Goal: Task Accomplishment & Management: Use online tool/utility

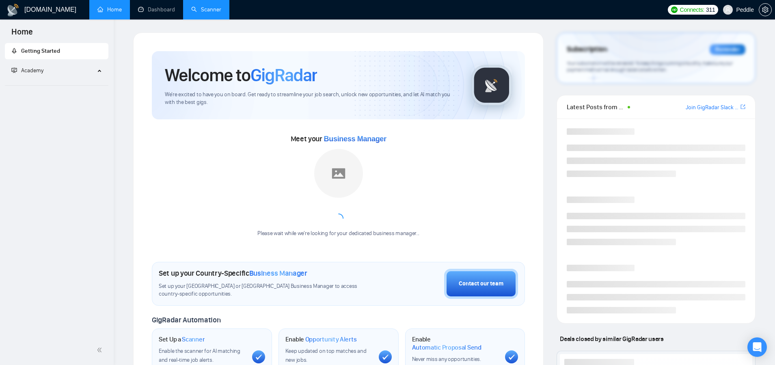
click at [205, 13] on link "Scanner" at bounding box center [206, 9] width 30 height 7
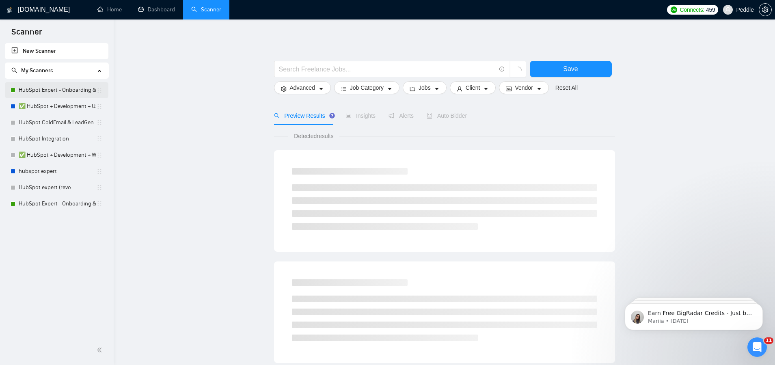
click at [87, 92] on link "HubSpot Expert - Onboarding & Implementation (LIVE)" at bounding box center [58, 90] width 78 height 16
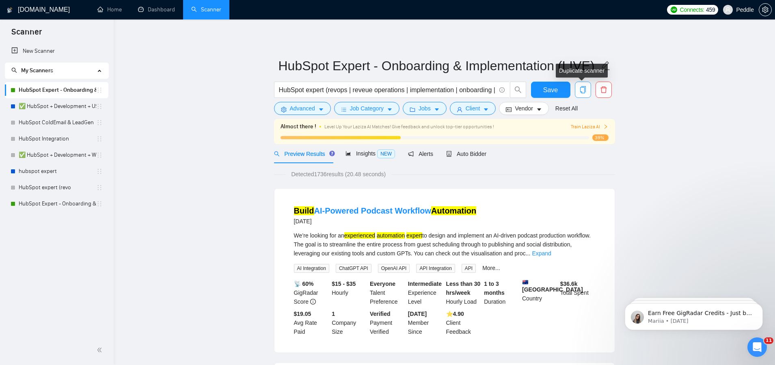
click at [580, 91] on icon "copy" at bounding box center [583, 89] width 6 height 7
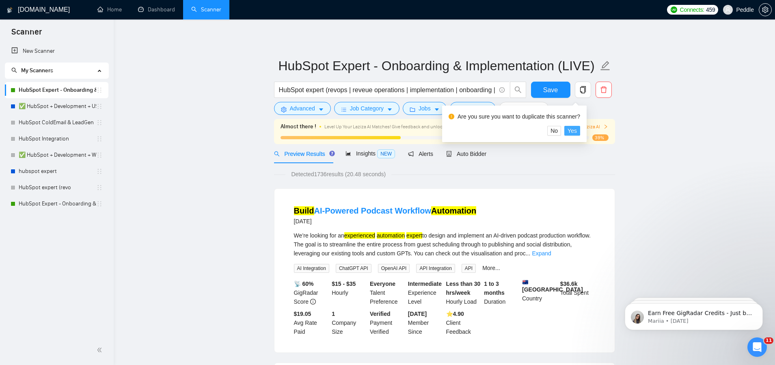
click at [573, 133] on span "Yes" at bounding box center [572, 130] width 9 height 9
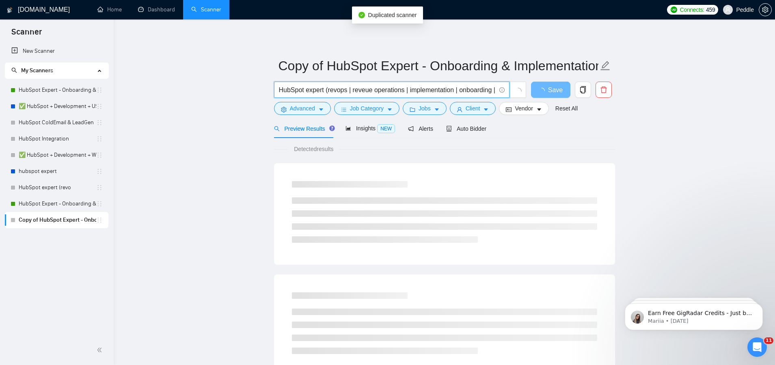
click at [355, 88] on input "HubSpot expert (revops | reveue operations | implementation | onboarding | setu…" at bounding box center [387, 90] width 217 height 10
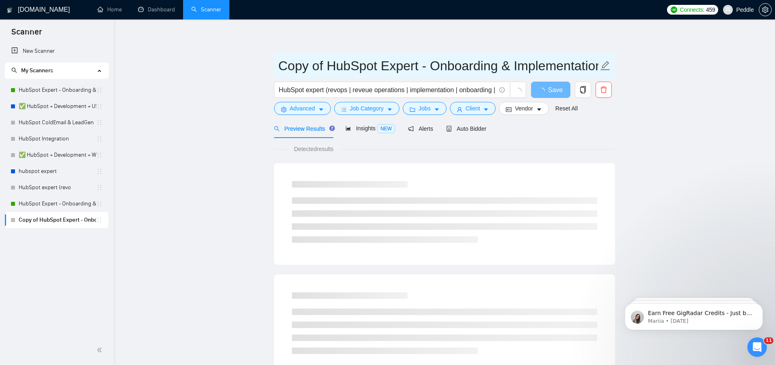
click at [608, 65] on icon "edit" at bounding box center [605, 65] width 11 height 11
type input "HubSpot RevOps Pro"
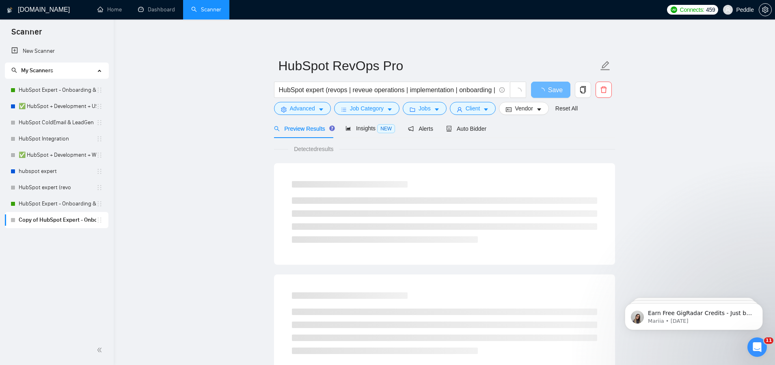
click at [196, 195] on main "HubSpot RevOps Pro HubSpot expert (revops | reveue operations | implementation …" at bounding box center [444, 370] width 635 height 677
click at [414, 87] on input "HubSpot expert (revops | reveue operations | implementation | onboarding | setu…" at bounding box center [387, 90] width 217 height 10
drag, startPoint x: 411, startPoint y: 87, endPoint x: 503, endPoint y: 91, distance: 92.2
click at [503, 91] on span "HubSpot expert (revops | reveue operations | implementation | onboarding | setu…" at bounding box center [391, 90] width 235 height 16
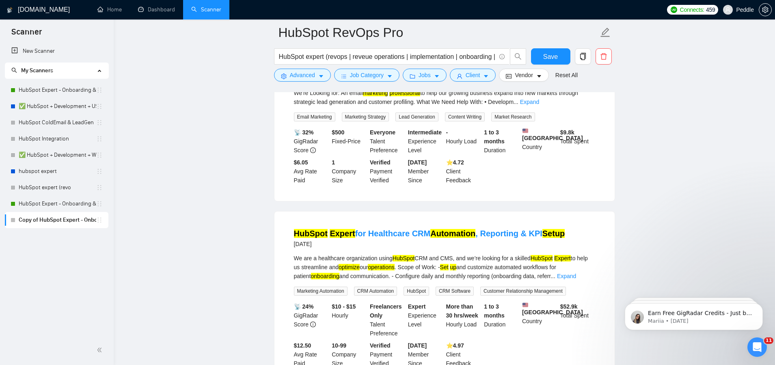
scroll to position [840, 0]
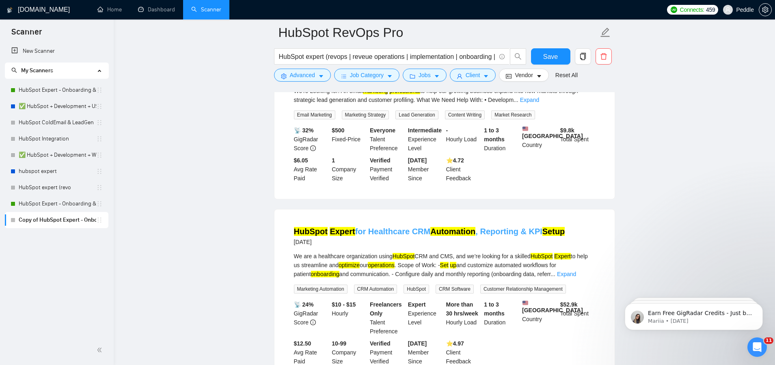
click at [459, 236] on mark "Automation" at bounding box center [452, 231] width 45 height 9
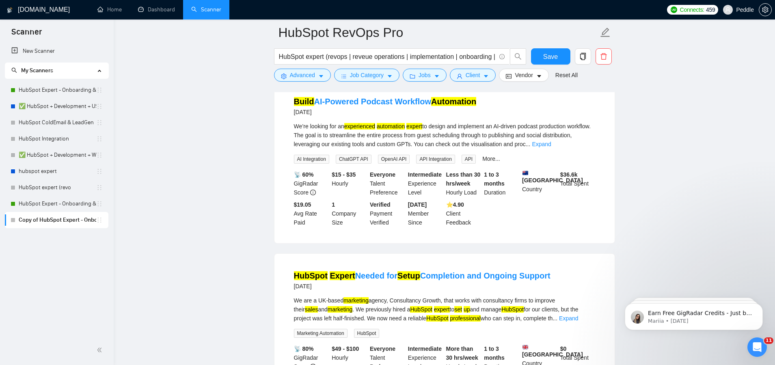
scroll to position [85, 0]
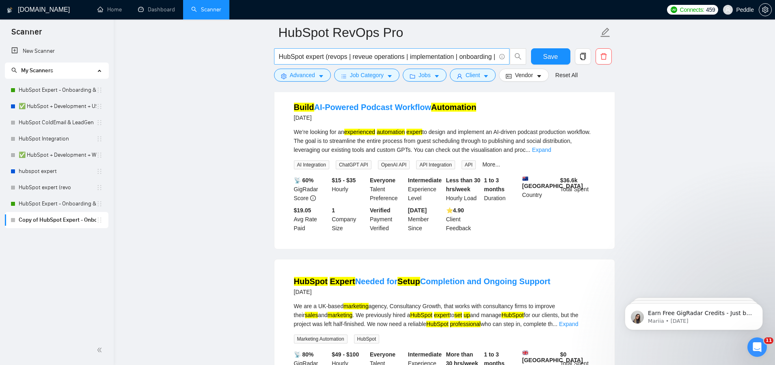
click at [367, 56] on input "HubSpot expert (revops | reveue operations | implementation | onboarding | setu…" at bounding box center [387, 57] width 217 height 10
click at [363, 57] on input "HubSpot expert (revops | reveue operations | implementation | onboarding | setu…" at bounding box center [387, 57] width 217 height 10
click at [329, 78] on button "Advanced" at bounding box center [302, 75] width 57 height 13
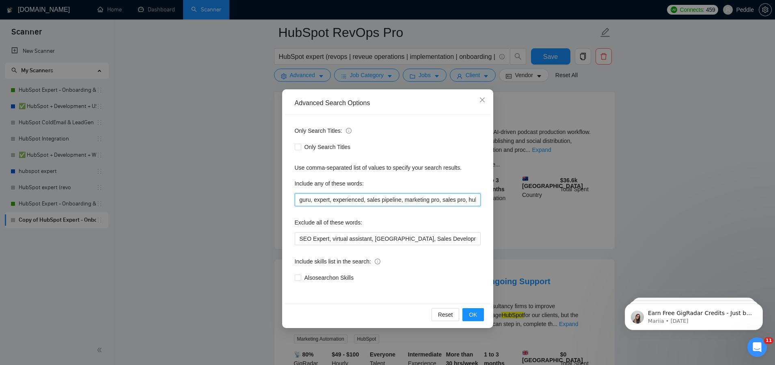
click at [298, 201] on input "guru, expert, experienced, sales pipeline, marketing pro, sales pro, hubspot ma…" at bounding box center [388, 199] width 186 height 13
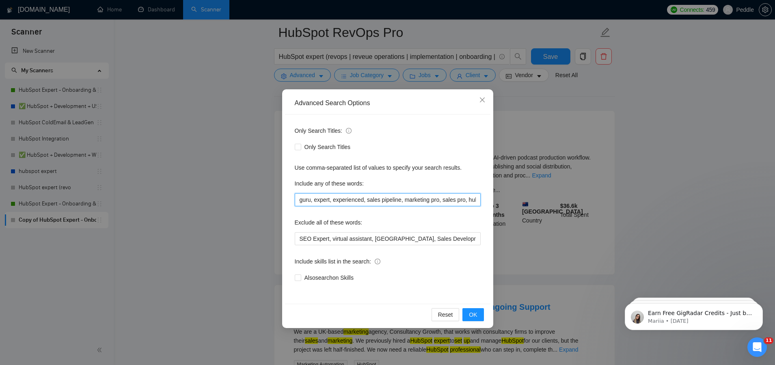
scroll to position [24, 0]
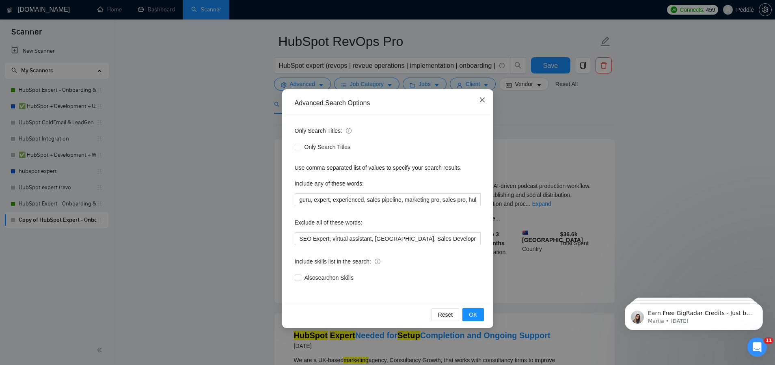
click at [479, 102] on icon "close" at bounding box center [482, 100] width 6 height 6
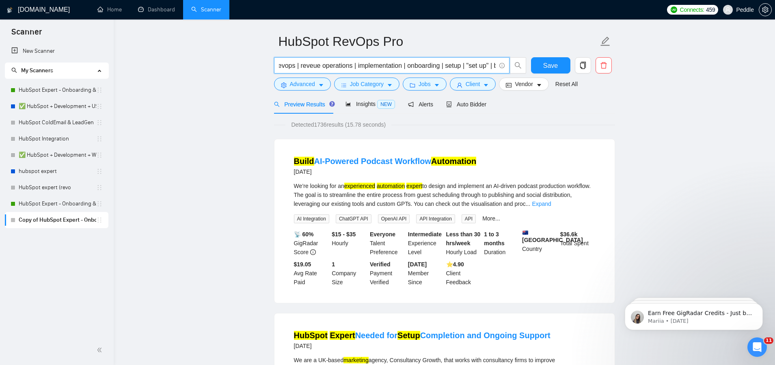
scroll to position [0, 0]
drag, startPoint x: 327, startPoint y: 65, endPoint x: 352, endPoint y: 66, distance: 25.2
click at [352, 66] on input "HubSpot expert (revops | reveue operations | implementation | onboarding | setu…" at bounding box center [387, 65] width 217 height 10
click at [353, 66] on input "HubSpot expert (revops | reveue operations | implementation | onboarding | setu…" at bounding box center [387, 65] width 217 height 10
drag, startPoint x: 326, startPoint y: 66, endPoint x: 309, endPoint y: 66, distance: 16.6
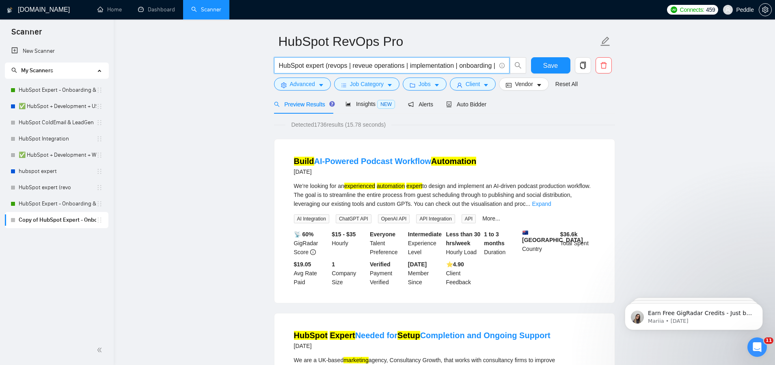
click at [309, 66] on input "HubSpot expert (revops | reveue operations | implementation | onboarding | setu…" at bounding box center [387, 65] width 217 height 10
click at [306, 65] on input "HubSpot expert (revops | reveue operations | implementation | onboarding | setu…" at bounding box center [387, 65] width 217 height 10
click at [326, 66] on input "HubSpot expert (revops | reveue operations | implementation | onboarding | setu…" at bounding box center [387, 65] width 217 height 10
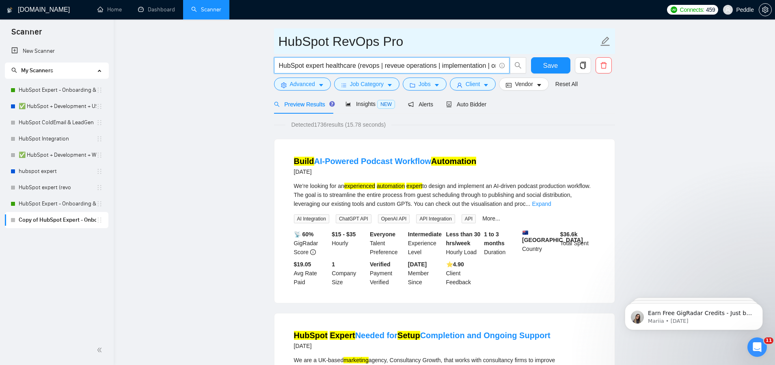
type input "HubSpot expert healthcare (revops | reveue operations | implementation | onboar…"
click at [601, 38] on icon "edit" at bounding box center [605, 41] width 11 height 11
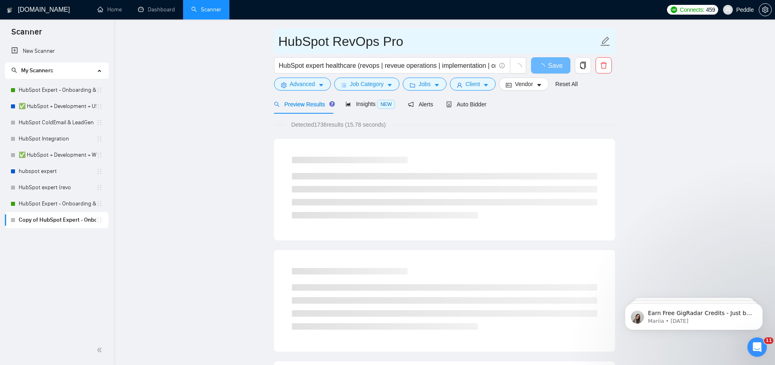
click at [337, 45] on input "HubSpot RevOps Pro" at bounding box center [438, 41] width 320 height 20
click at [335, 44] on input "HubSpot RevOps Pro" at bounding box center [438, 41] width 320 height 20
drag, startPoint x: 443, startPoint y: 44, endPoint x: 394, endPoint y: 45, distance: 49.5
click at [394, 45] on input "HubSpot Healthcare RevOps Pro" at bounding box center [438, 41] width 320 height 20
type input "HubSpot Healthcare Pro"
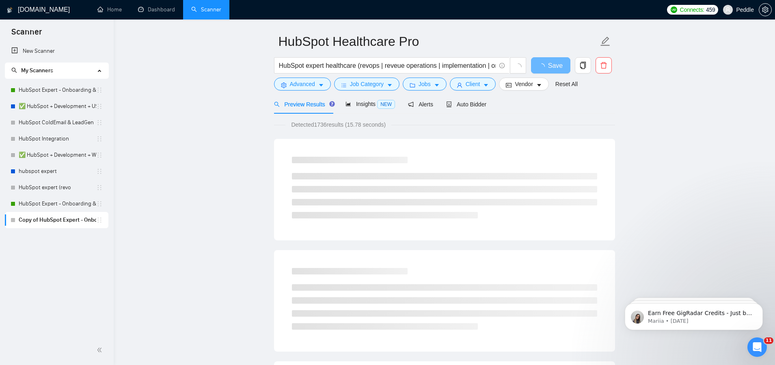
click at [554, 67] on span "Save" at bounding box center [555, 65] width 15 height 10
click at [551, 67] on span "Save" at bounding box center [555, 65] width 15 height 10
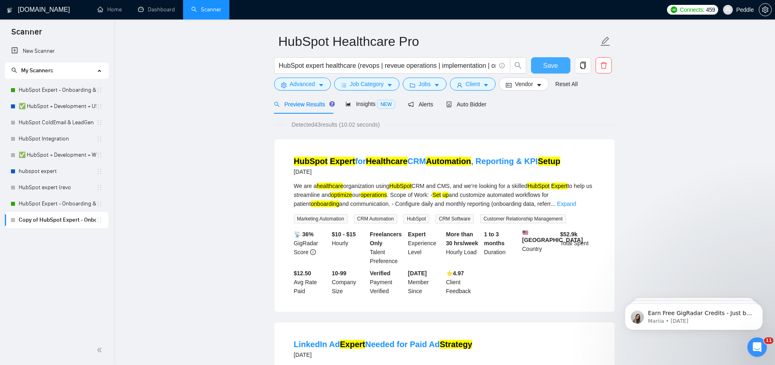
click at [551, 67] on span "Save" at bounding box center [550, 65] width 15 height 10
click at [67, 93] on link "HubSpot Expert - Onboarding & Implementation (LIVE)" at bounding box center [58, 90] width 78 height 16
click at [71, 202] on link "HubSpot Expert - Onboarding & Implementation (V2)" at bounding box center [58, 204] width 78 height 16
